Goal: Task Accomplishment & Management: Manage account settings

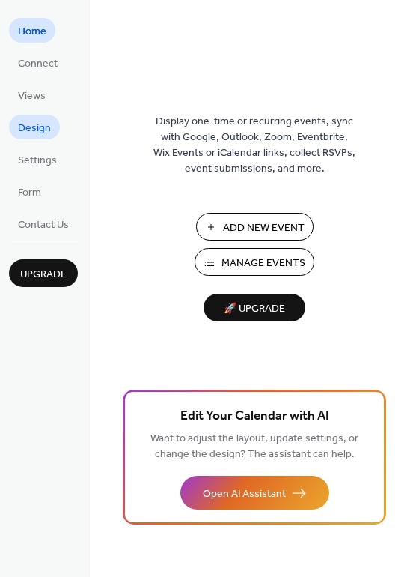
click at [39, 127] on span "Design" at bounding box center [34, 129] width 33 height 16
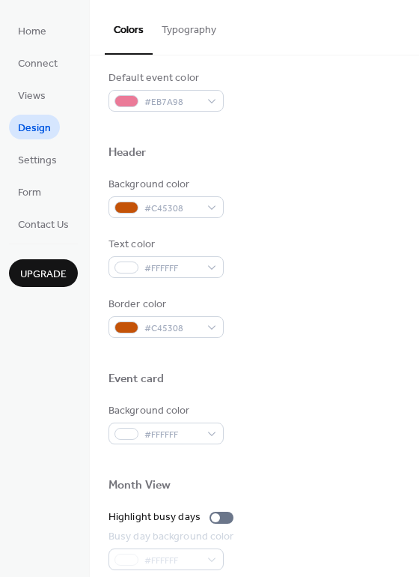
scroll to position [442, 0]
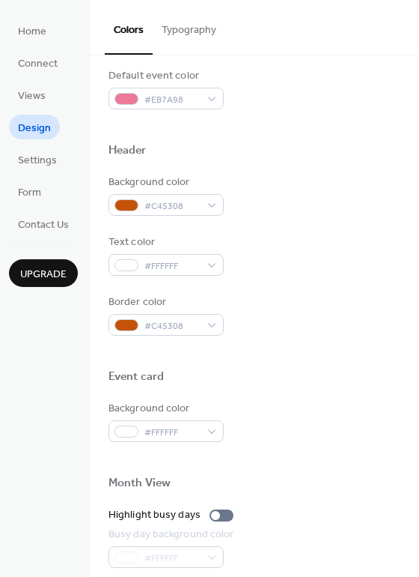
click at [184, 35] on button "Typography" at bounding box center [189, 26] width 73 height 53
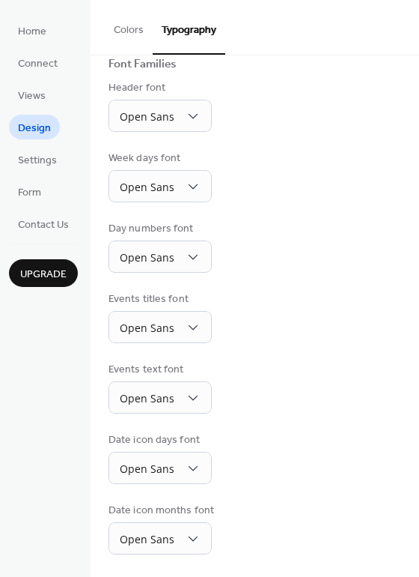
scroll to position [105, 0]
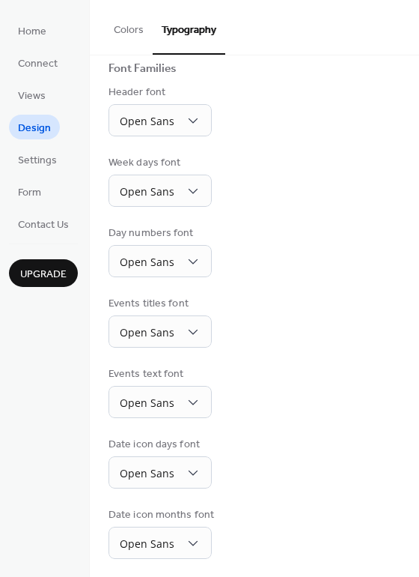
click at [125, 30] on button "Colors" at bounding box center [129, 26] width 48 height 53
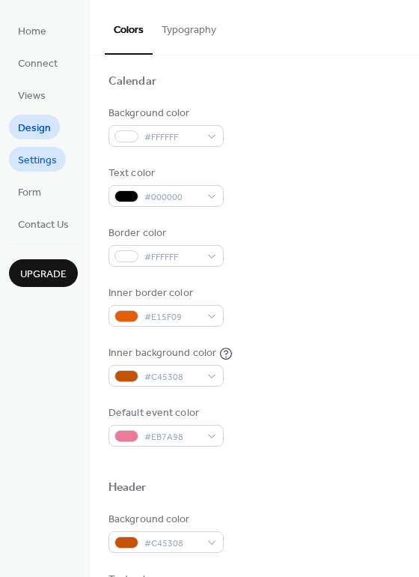
click at [40, 163] on span "Settings" at bounding box center [37, 161] width 39 height 16
